Goal: Navigation & Orientation: Find specific page/section

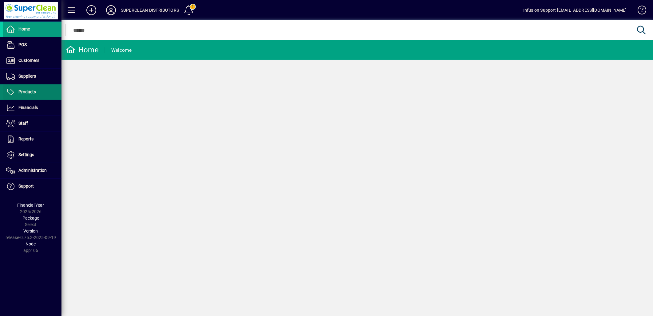
click at [30, 91] on span "Products" at bounding box center [27, 91] width 18 height 5
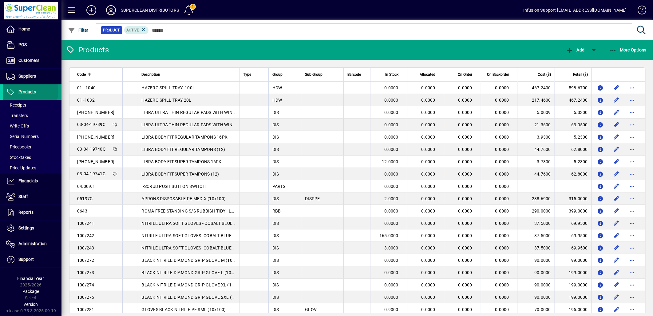
click at [30, 91] on span "Products" at bounding box center [27, 91] width 18 height 5
click at [29, 65] on span at bounding box center [32, 60] width 58 height 15
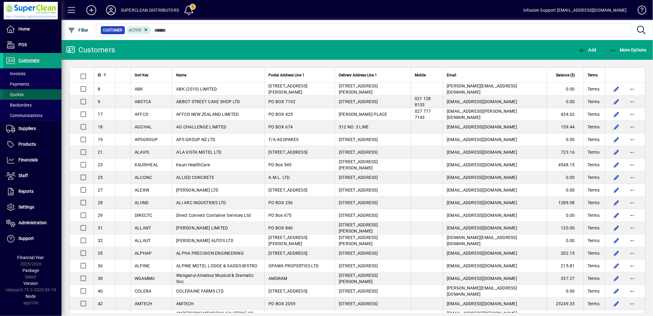
click at [26, 91] on span at bounding box center [32, 94] width 58 height 15
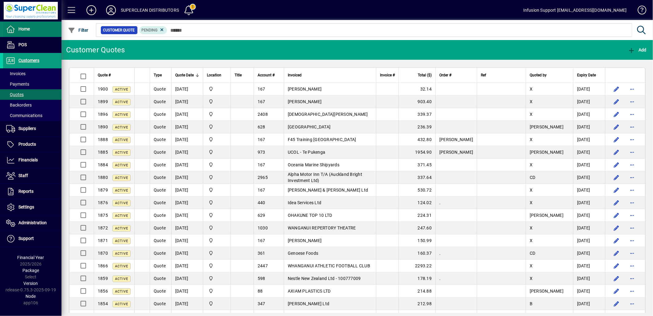
click at [26, 32] on span "Home" at bounding box center [16, 29] width 27 height 7
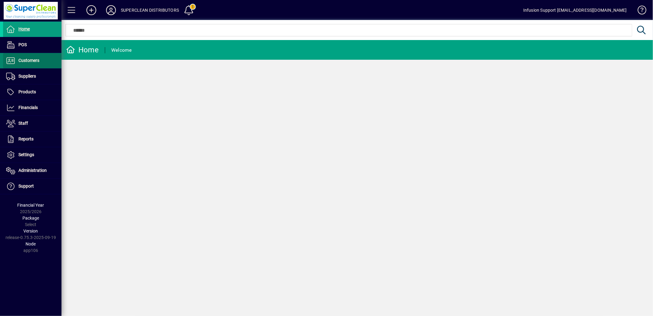
click at [27, 66] on span at bounding box center [32, 60] width 58 height 15
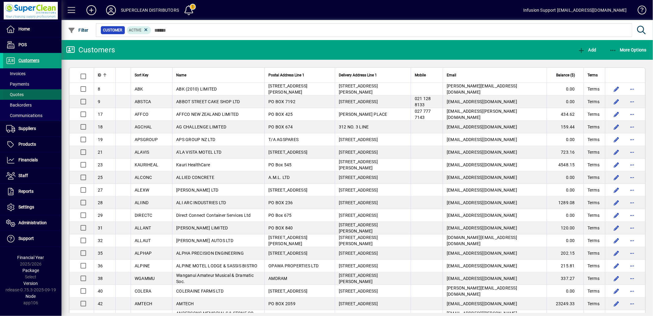
click at [22, 92] on span "Quotes" at bounding box center [15, 94] width 18 height 5
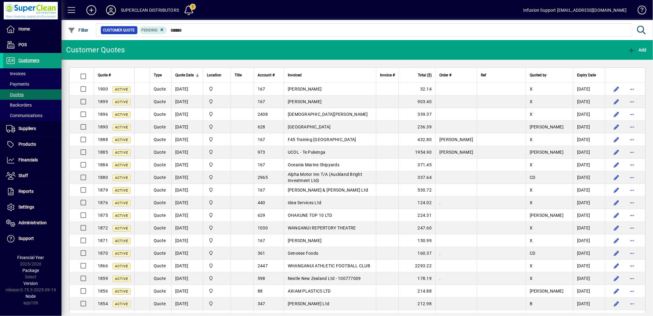
click at [112, 8] on icon at bounding box center [111, 10] width 12 height 10
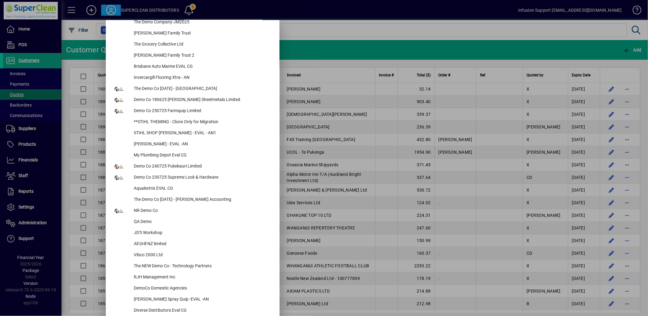
scroll to position [1674, 0]
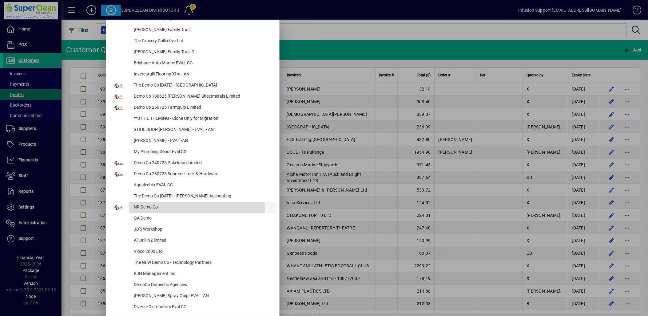
click at [149, 206] on div "NR Demo Co" at bounding box center [203, 207] width 148 height 11
